Goal: Browse casually

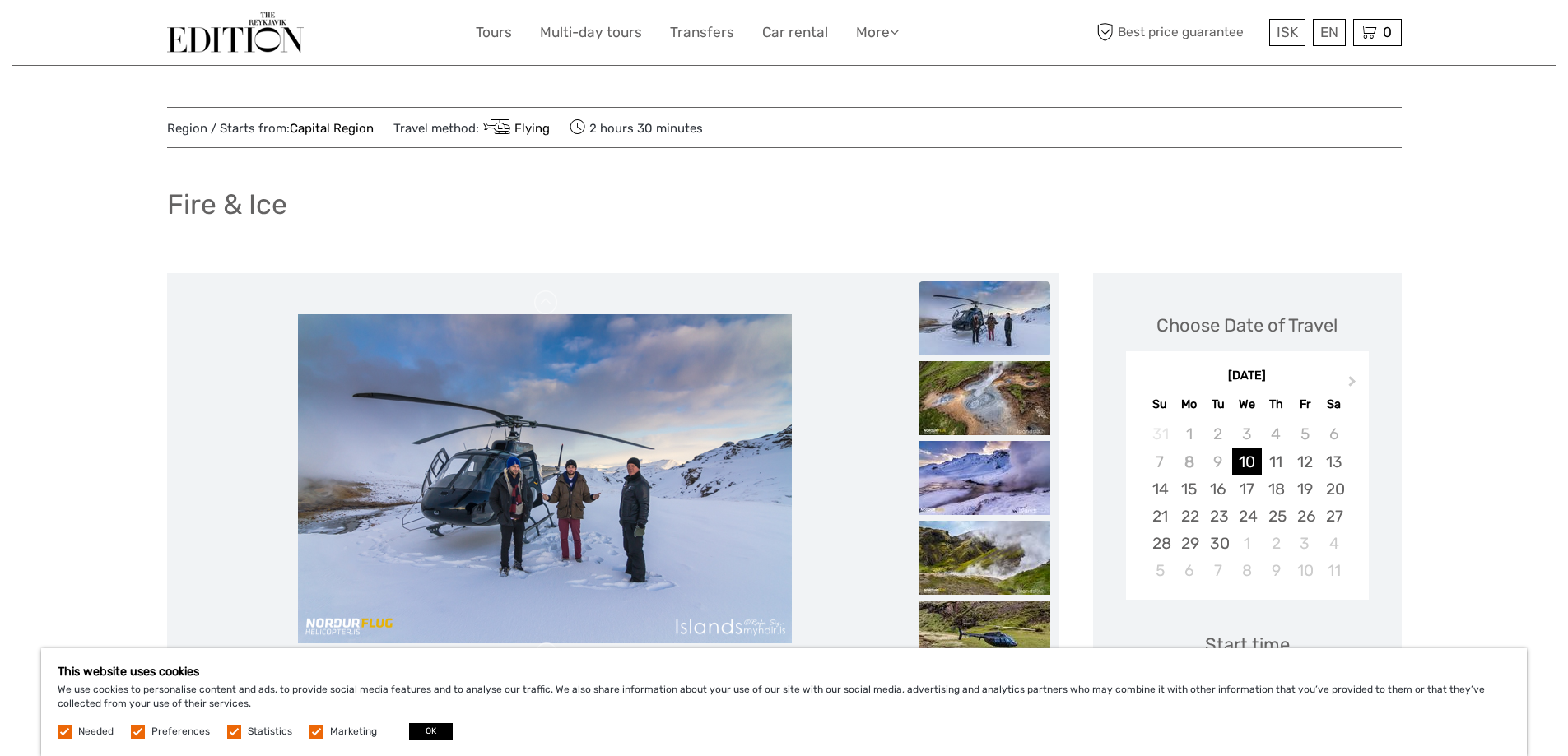
click at [604, 475] on img at bounding box center [546, 478] width 494 height 329
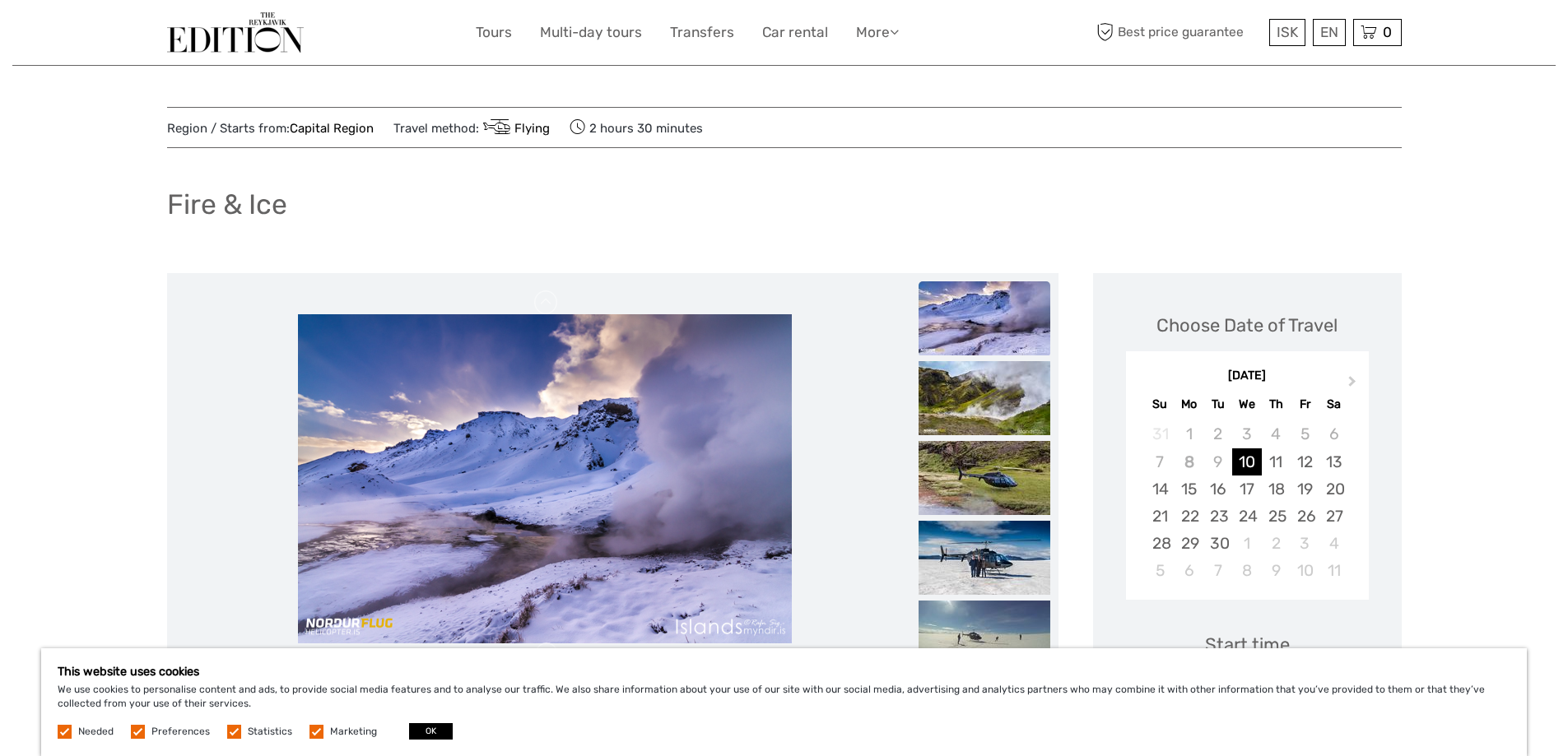
click at [598, 459] on img at bounding box center [546, 478] width 494 height 329
click at [962, 396] on img at bounding box center [985, 398] width 132 height 74
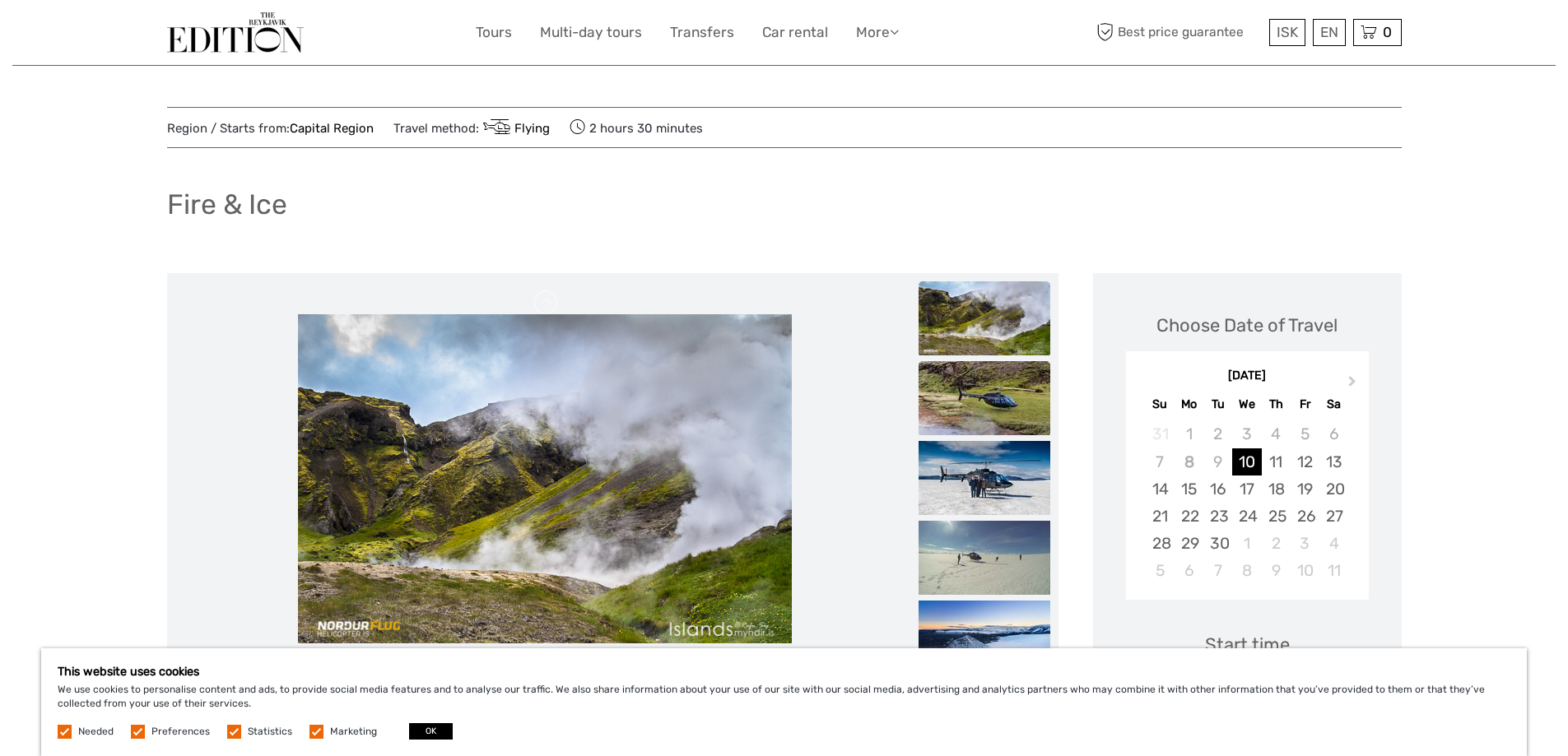
click at [972, 396] on img at bounding box center [985, 398] width 132 height 74
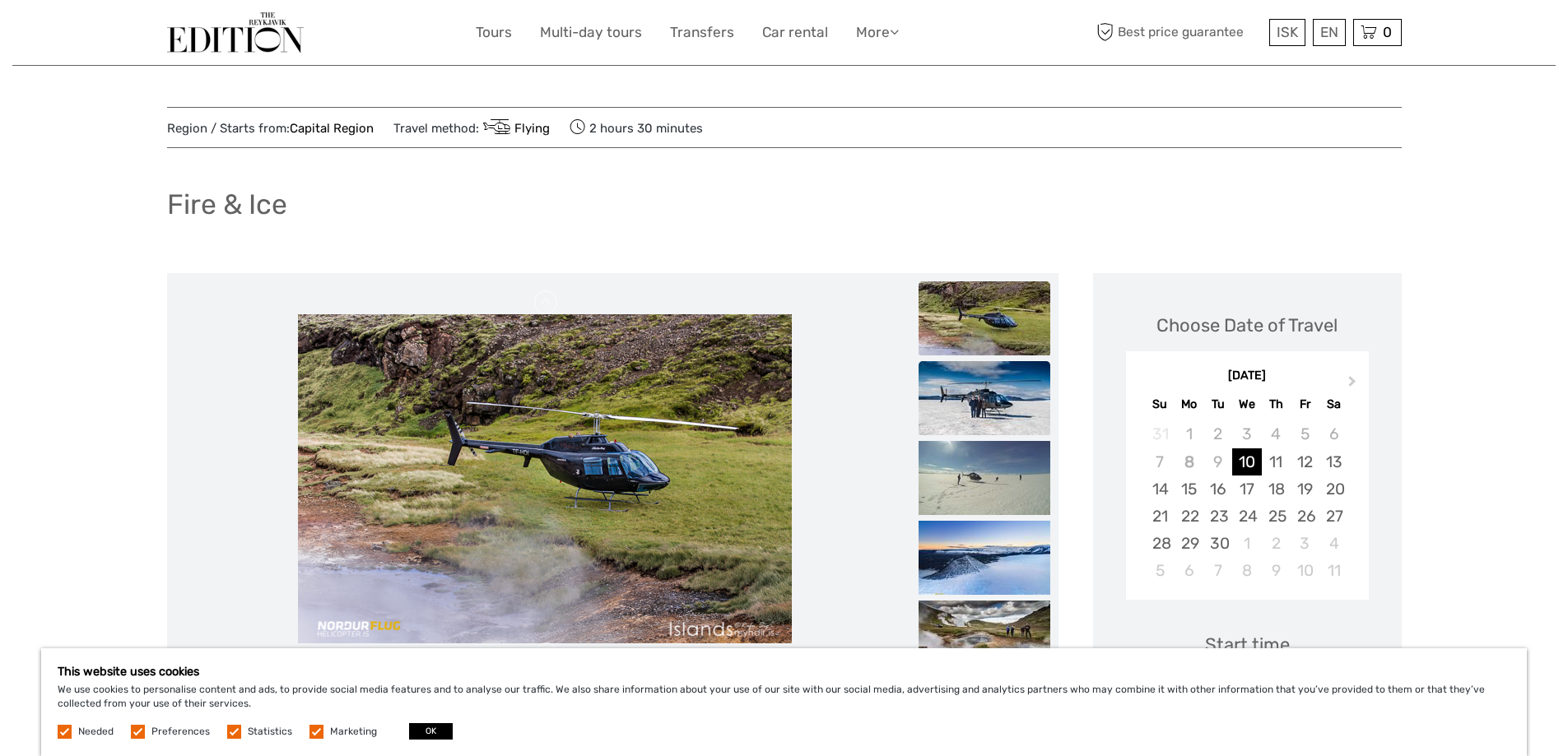
click at [972, 405] on img at bounding box center [985, 398] width 132 height 74
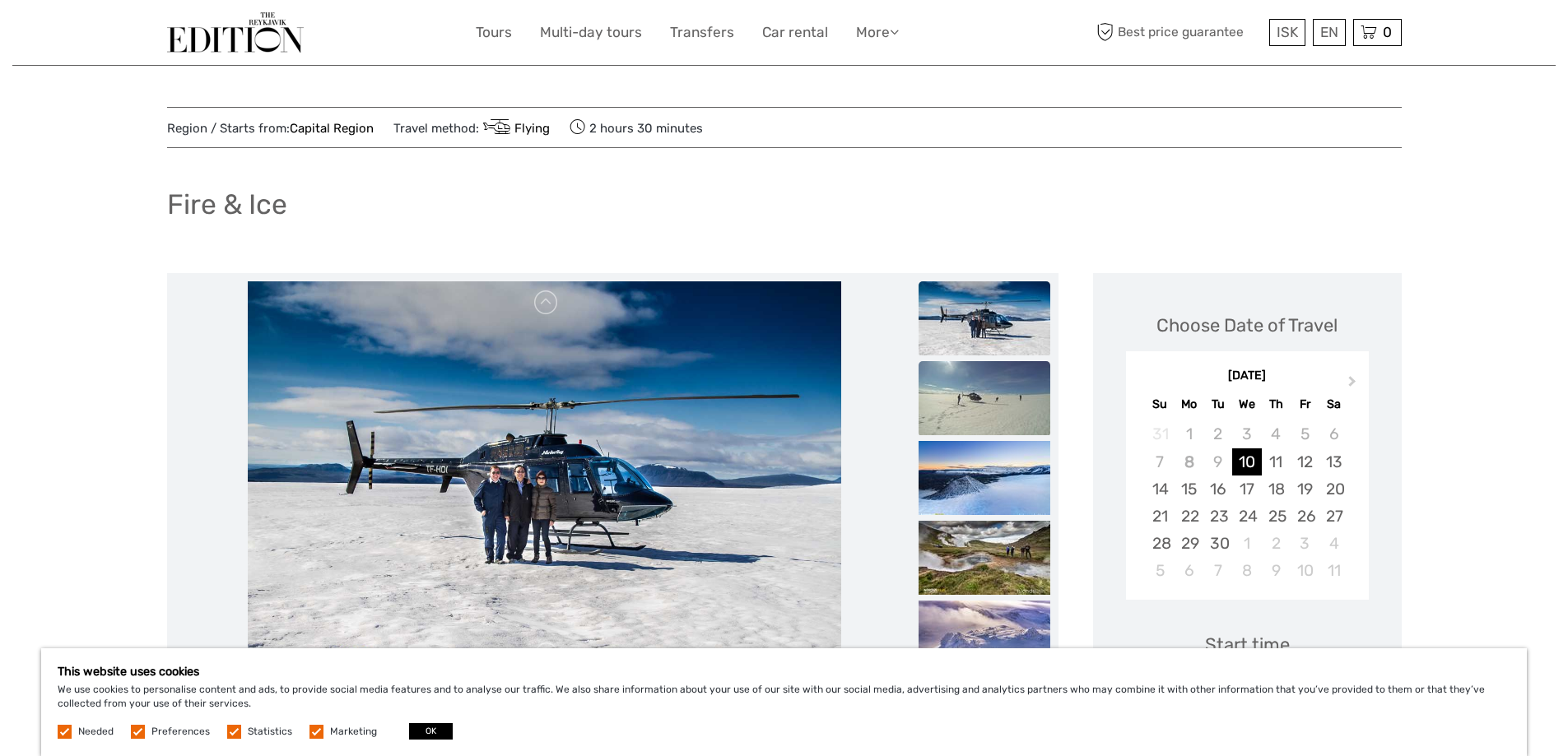
click at [972, 412] on img at bounding box center [985, 398] width 132 height 74
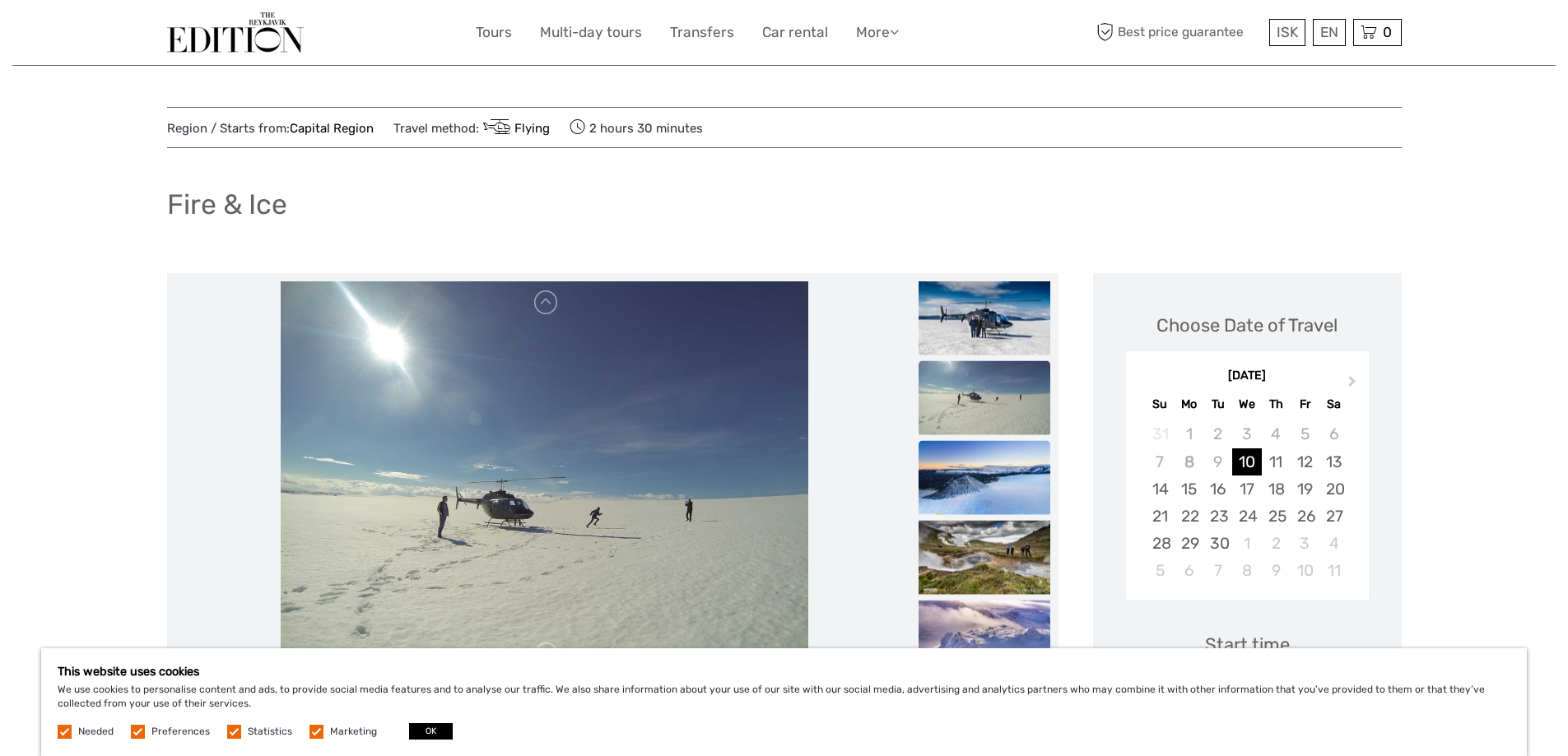
click at [980, 450] on img at bounding box center [985, 478] width 132 height 74
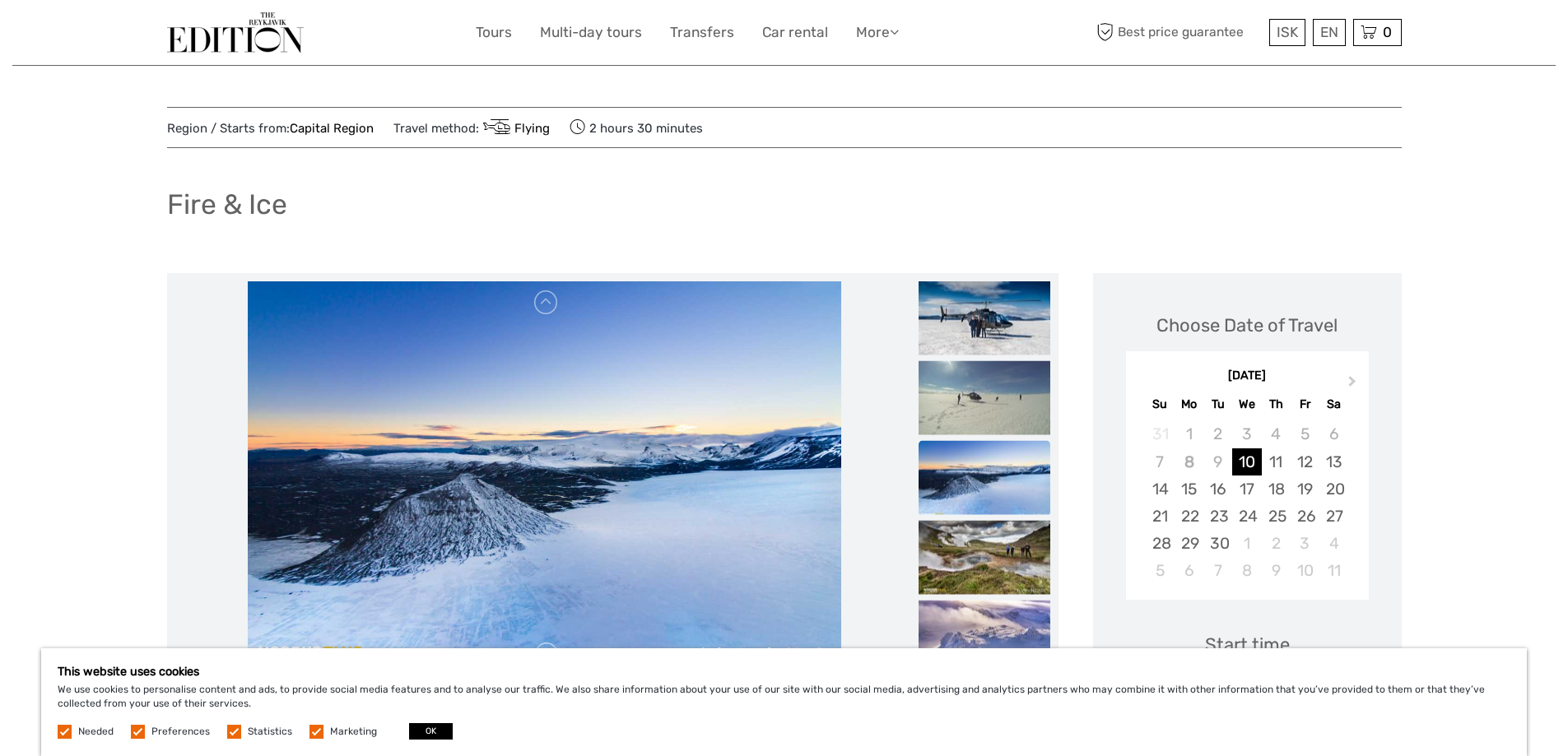
click at [979, 491] on img at bounding box center [985, 478] width 132 height 74
click at [975, 537] on img at bounding box center [985, 558] width 132 height 74
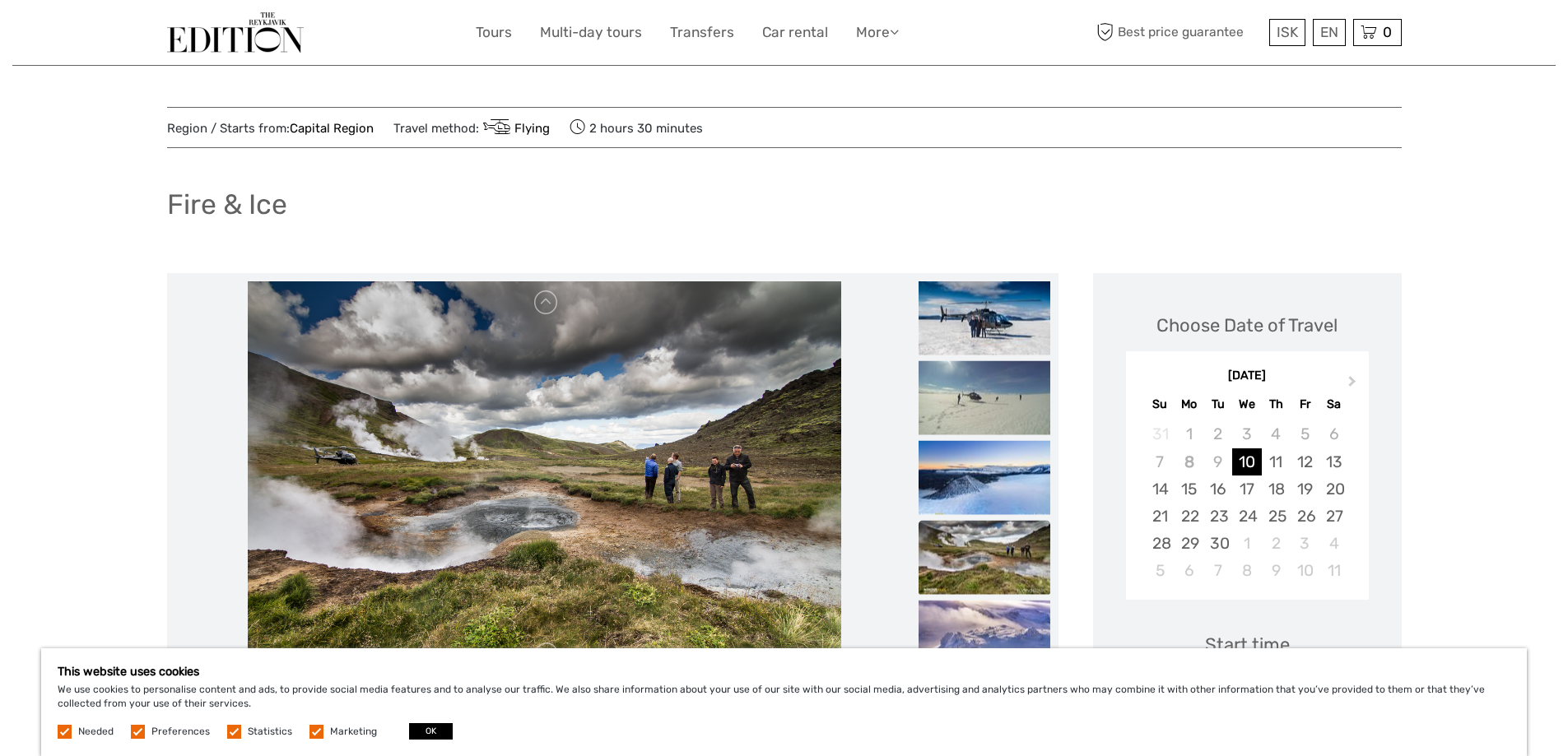
click at [973, 575] on img at bounding box center [985, 558] width 132 height 74
click at [973, 606] on img at bounding box center [985, 638] width 132 height 74
